Goal: Information Seeking & Learning: Learn about a topic

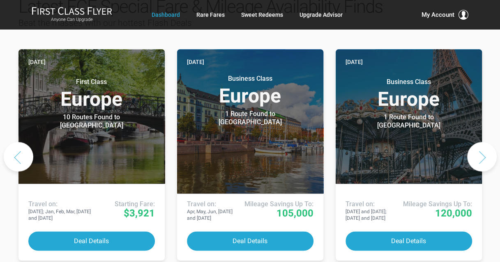
scroll to position [451, 0]
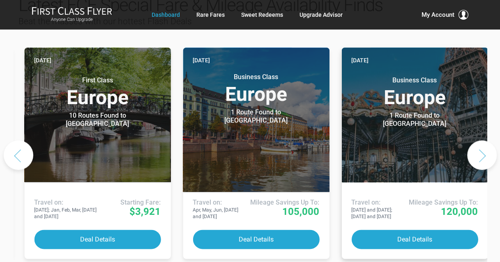
click at [471, 125] on div "[DATE] Business Class Europe 1 Route Found to [GEOGRAPHIC_DATA] Use These Miles…" at bounding box center [249, 154] width 463 height 221
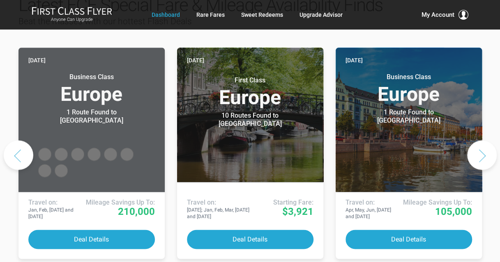
click at [471, 140] on button "Next slide" at bounding box center [482, 155] width 30 height 30
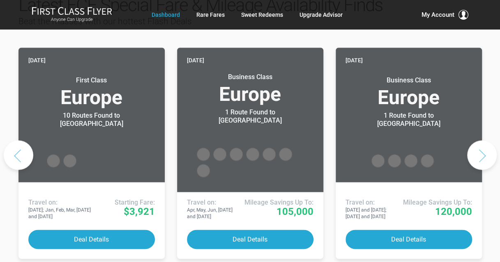
click at [472, 140] on button "Next slide" at bounding box center [482, 155] width 30 height 30
drag, startPoint x: 483, startPoint y: 125, endPoint x: 487, endPoint y: 124, distance: 4.1
click at [483, 140] on button "Next slide" at bounding box center [482, 155] width 30 height 30
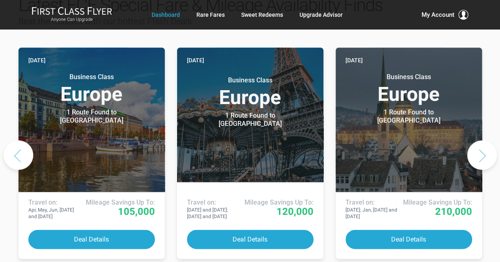
click at [486, 140] on button "Next slide" at bounding box center [482, 155] width 30 height 30
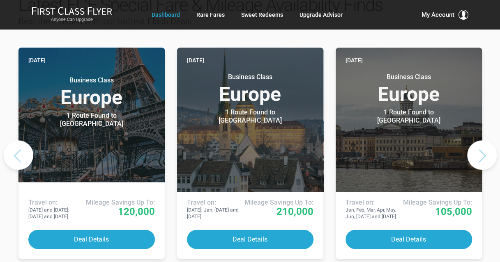
click at [486, 140] on button "Next slide" at bounding box center [482, 155] width 30 height 30
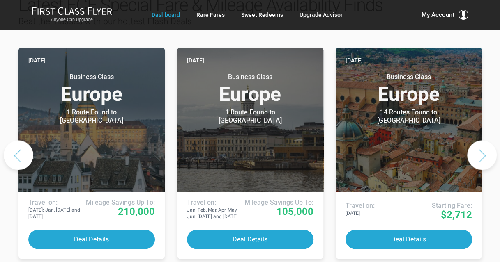
click at [486, 140] on button "Next slide" at bounding box center [482, 155] width 30 height 30
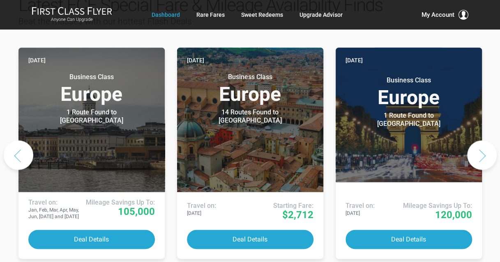
click at [484, 140] on button "Next slide" at bounding box center [482, 155] width 30 height 30
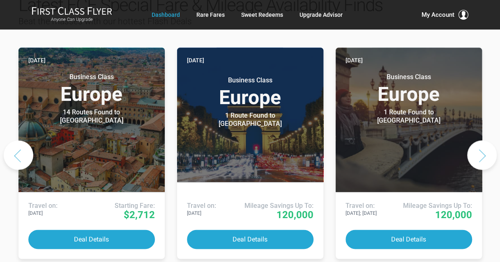
click at [482, 140] on button "Next slide" at bounding box center [482, 155] width 30 height 30
click at [480, 140] on button "Next slide" at bounding box center [482, 155] width 30 height 30
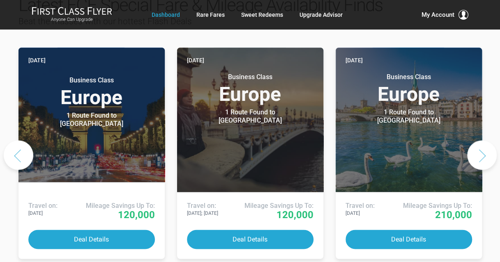
click at [480, 140] on button "Next slide" at bounding box center [482, 155] width 30 height 30
click at [478, 140] on button "Next slide" at bounding box center [482, 155] width 30 height 30
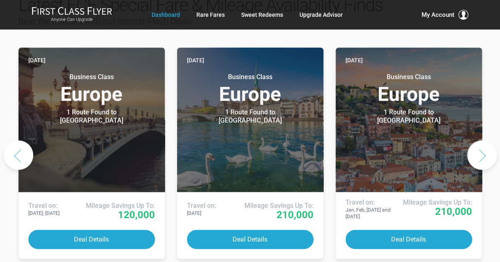
click at [481, 140] on button "Next slide" at bounding box center [482, 155] width 30 height 30
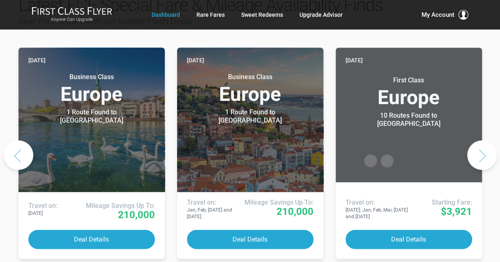
click at [481, 140] on button "Next slide" at bounding box center [482, 155] width 30 height 30
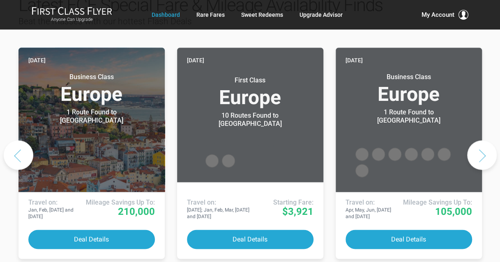
click at [481, 140] on button "Next slide" at bounding box center [482, 155] width 30 height 30
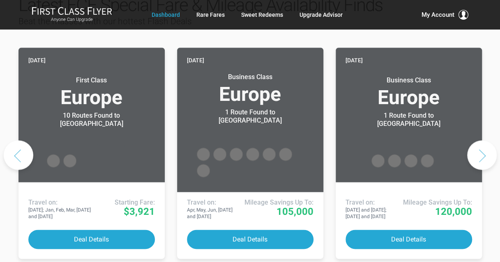
click at [477, 140] on button "Next slide" at bounding box center [482, 155] width 30 height 30
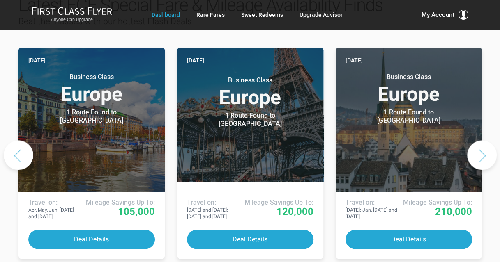
click at [478, 140] on button "Next slide" at bounding box center [482, 155] width 30 height 30
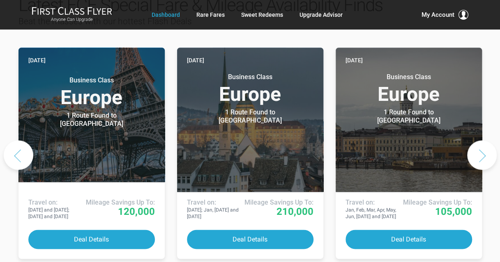
click at [479, 140] on button "Next slide" at bounding box center [482, 155] width 30 height 30
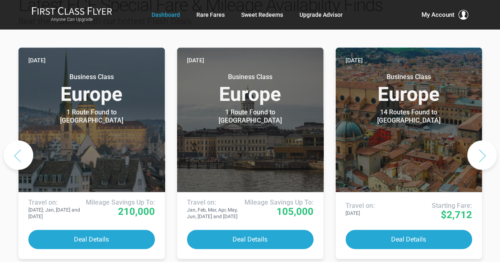
click at [479, 140] on button "Next slide" at bounding box center [482, 155] width 30 height 30
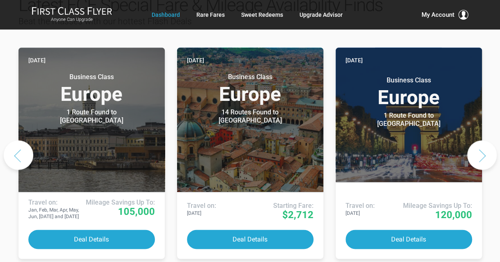
click at [486, 140] on button "Next slide" at bounding box center [482, 155] width 30 height 30
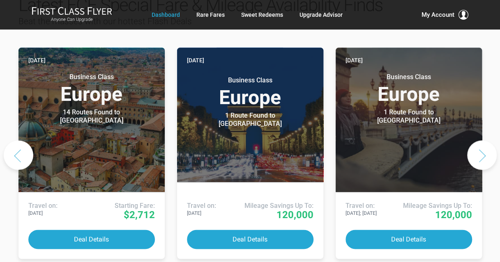
click at [486, 140] on button "Next slide" at bounding box center [482, 155] width 30 height 30
click at [481, 140] on button "Next slide" at bounding box center [482, 155] width 30 height 30
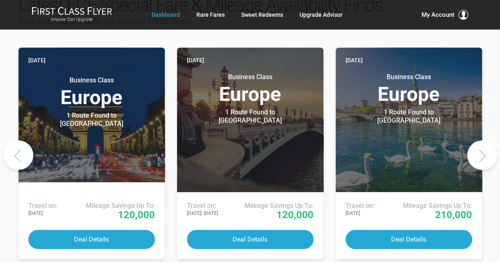
click at [480, 140] on button "Next slide" at bounding box center [482, 155] width 30 height 30
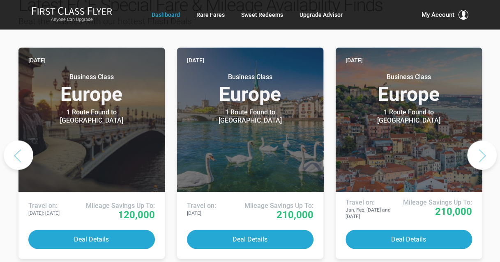
click at [480, 140] on button "Next slide" at bounding box center [482, 155] width 30 height 30
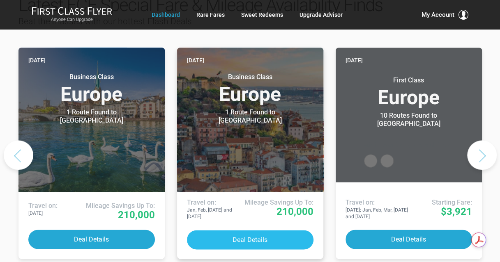
click at [252, 230] on button "Deal Details" at bounding box center [250, 239] width 127 height 19
click at [216, 230] on button "Deal Details" at bounding box center [250, 239] width 127 height 19
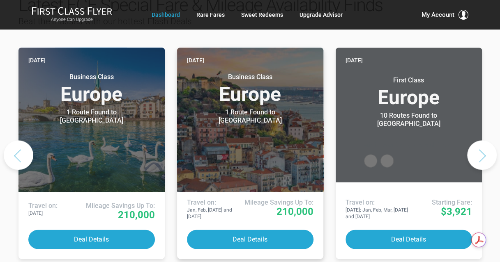
click at [239, 108] on div "1 Route Found to Lisbon" at bounding box center [250, 116] width 103 height 16
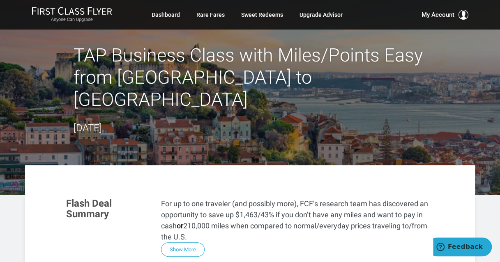
drag, startPoint x: 269, startPoint y: 64, endPoint x: 275, endPoint y: 60, distance: 7.4
